Goal: Book appointment/travel/reservation

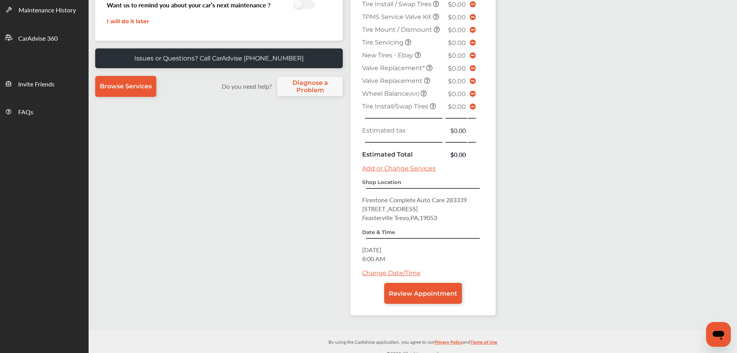
scroll to position [212, 0]
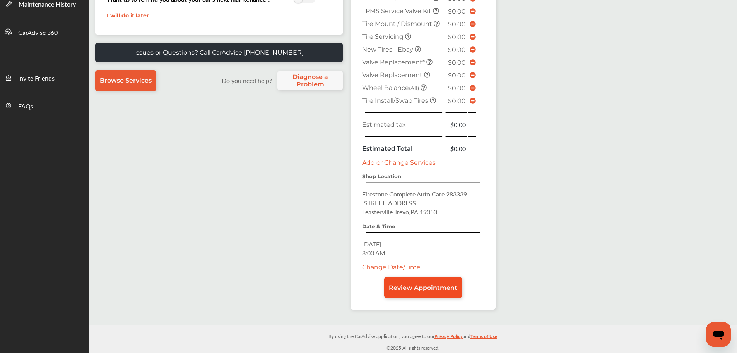
click at [438, 288] on span "Review Appointment" at bounding box center [423, 287] width 69 height 7
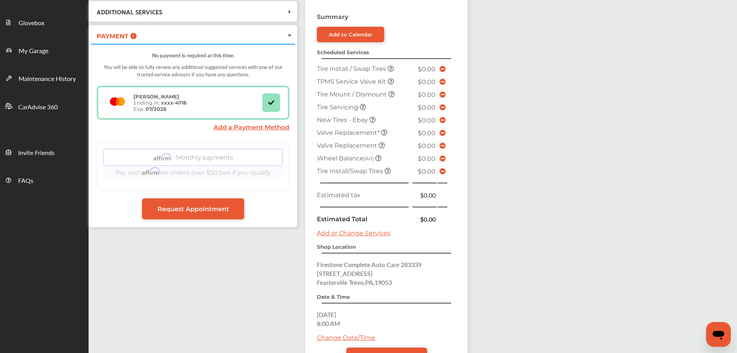
scroll to position [204, 0]
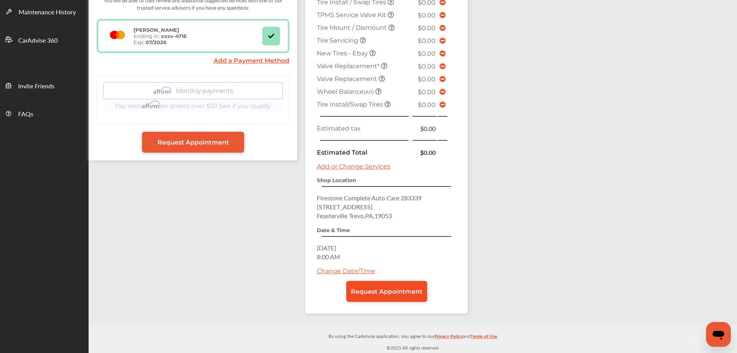
click at [413, 290] on span "Request Appointment" at bounding box center [387, 291] width 72 height 7
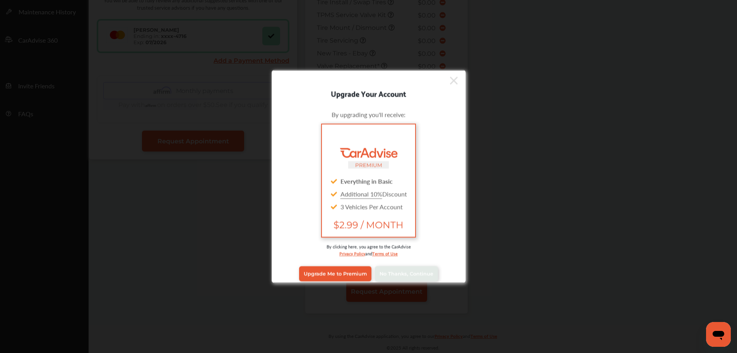
scroll to position [204, 0]
click at [420, 277] on link "No Thanks, Continue" at bounding box center [406, 273] width 63 height 15
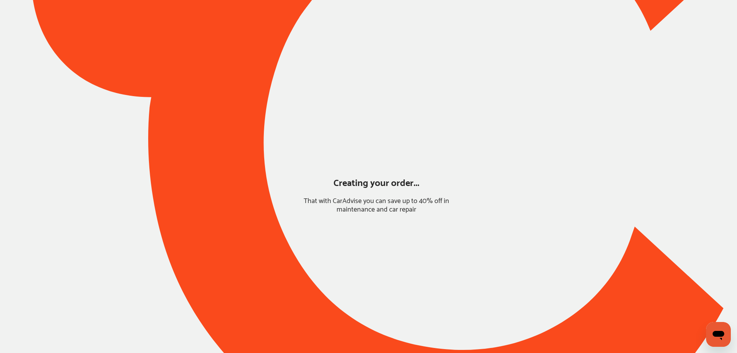
scroll to position [0, 0]
